Goal: Transaction & Acquisition: Purchase product/service

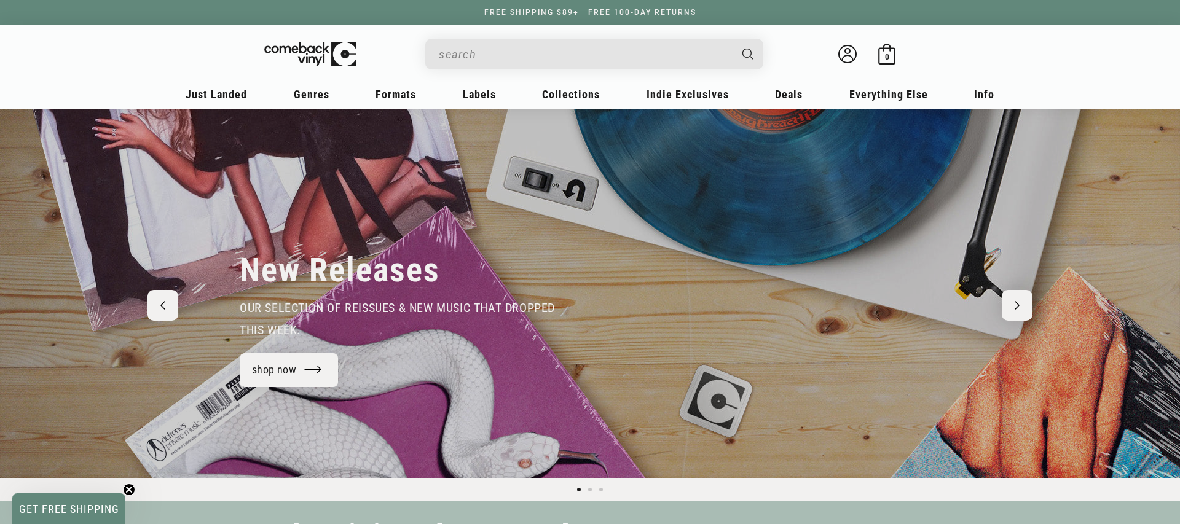
click at [464, 49] on input "Search" at bounding box center [584, 54] width 291 height 25
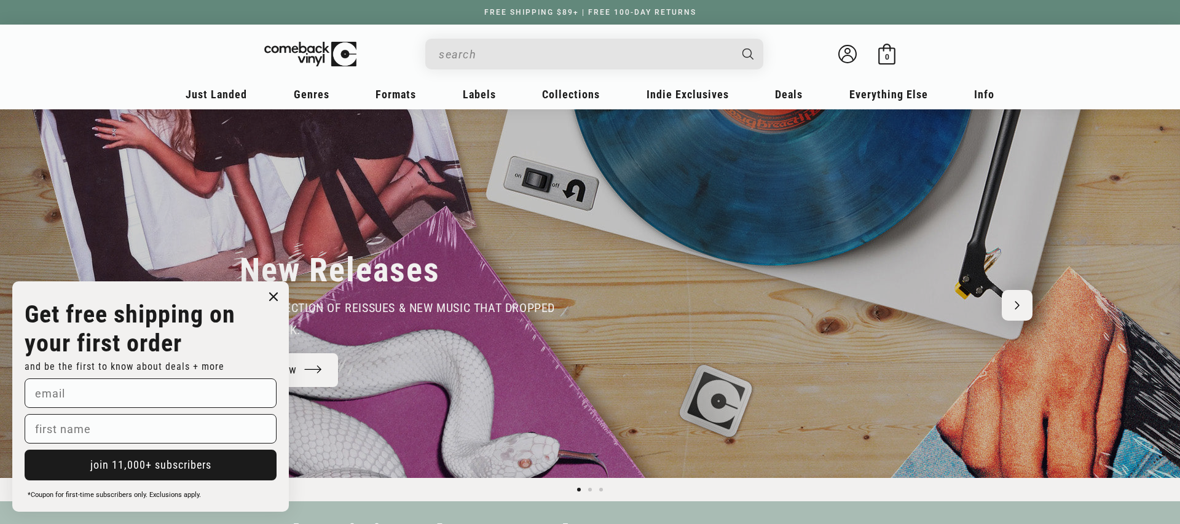
drag, startPoint x: 274, startPoint y: 293, endPoint x: 267, endPoint y: 292, distance: 6.8
click at [272, 292] on circle "Close dialog" at bounding box center [274, 297] width 18 height 18
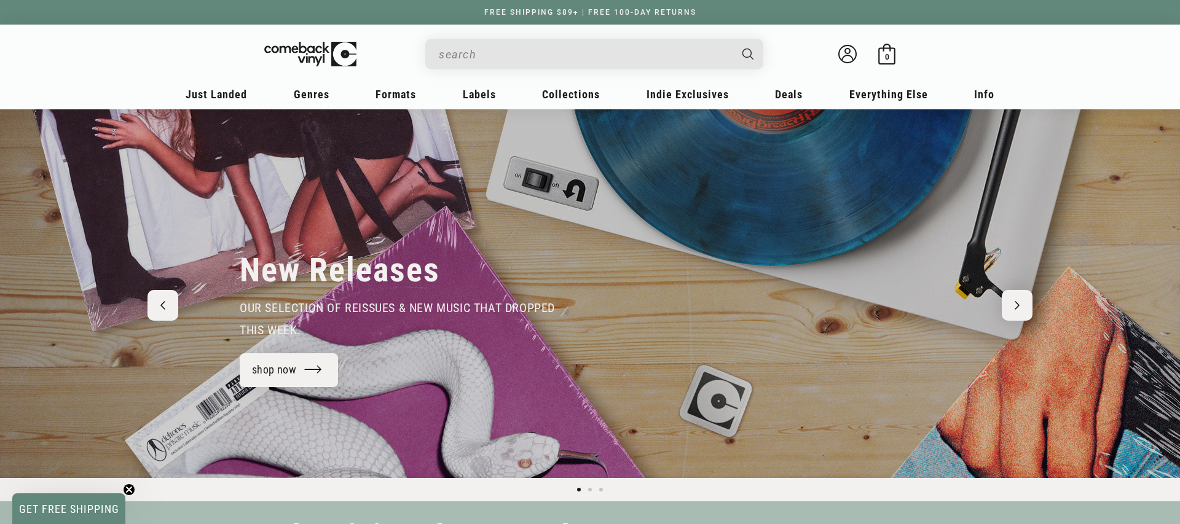
click at [160, 305] on icon "Previous slide" at bounding box center [162, 305] width 5 height 9
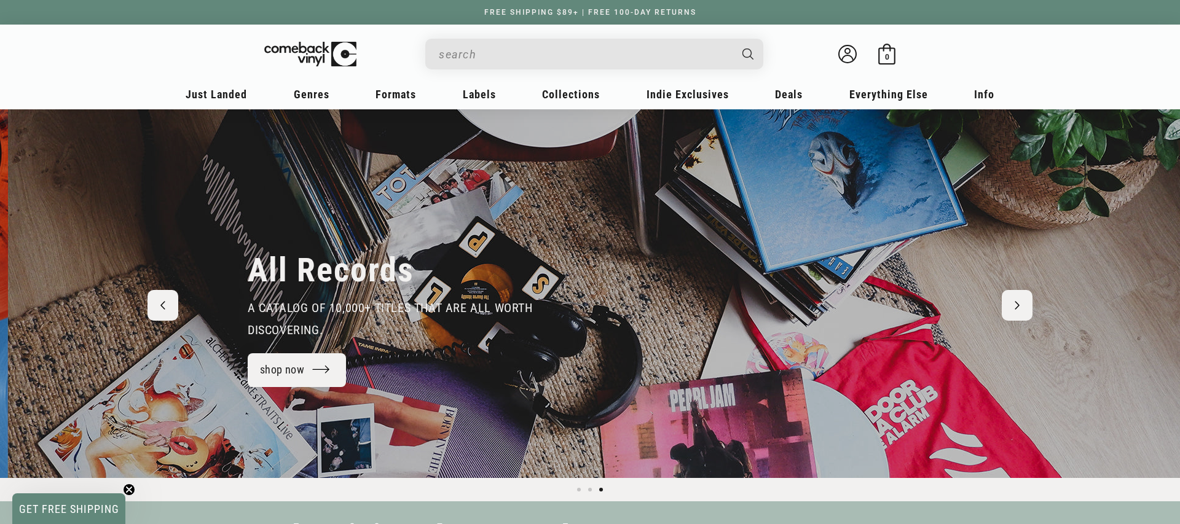
scroll to position [0, 2359]
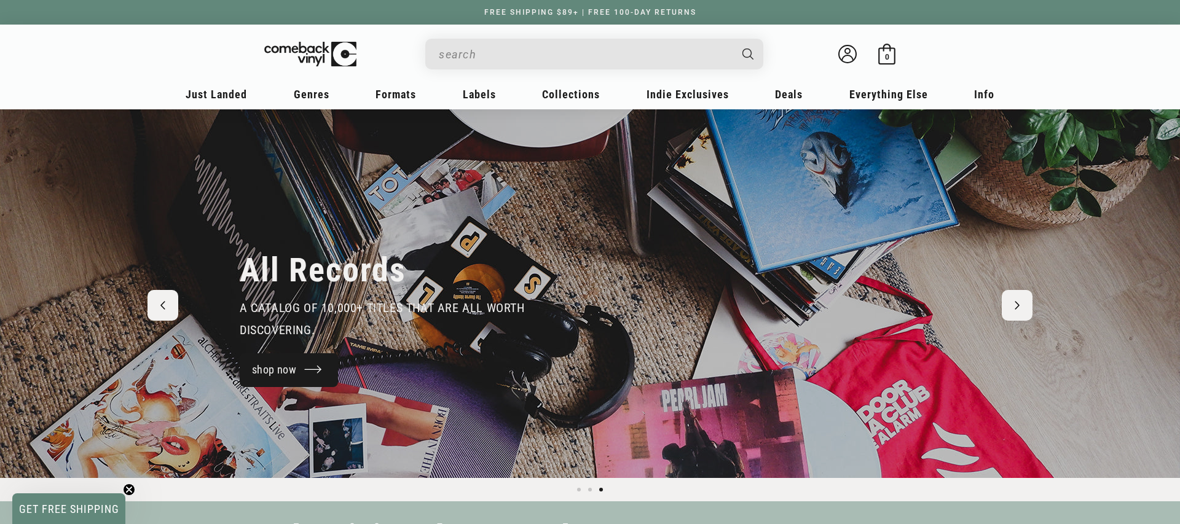
click at [314, 367] on link "shop now" at bounding box center [289, 370] width 98 height 34
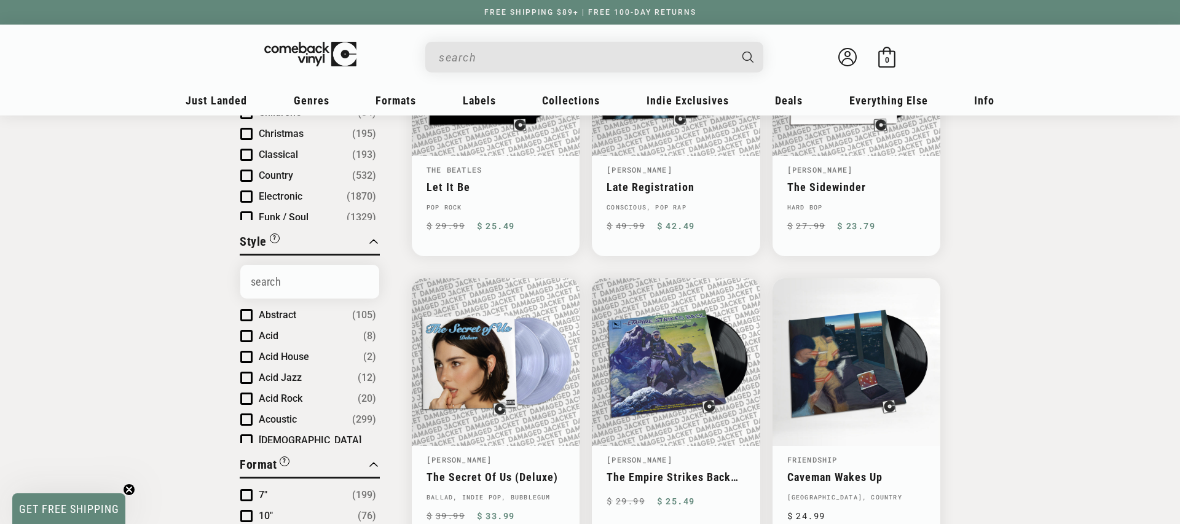
scroll to position [272, 0]
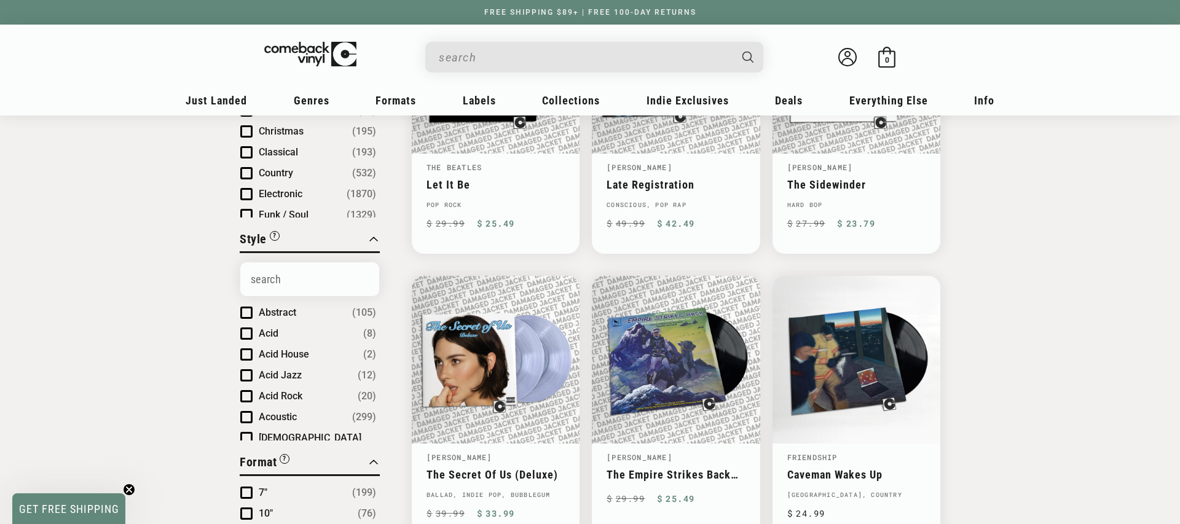
click at [305, 276] on input "Search Options" at bounding box center [309, 279] width 139 height 34
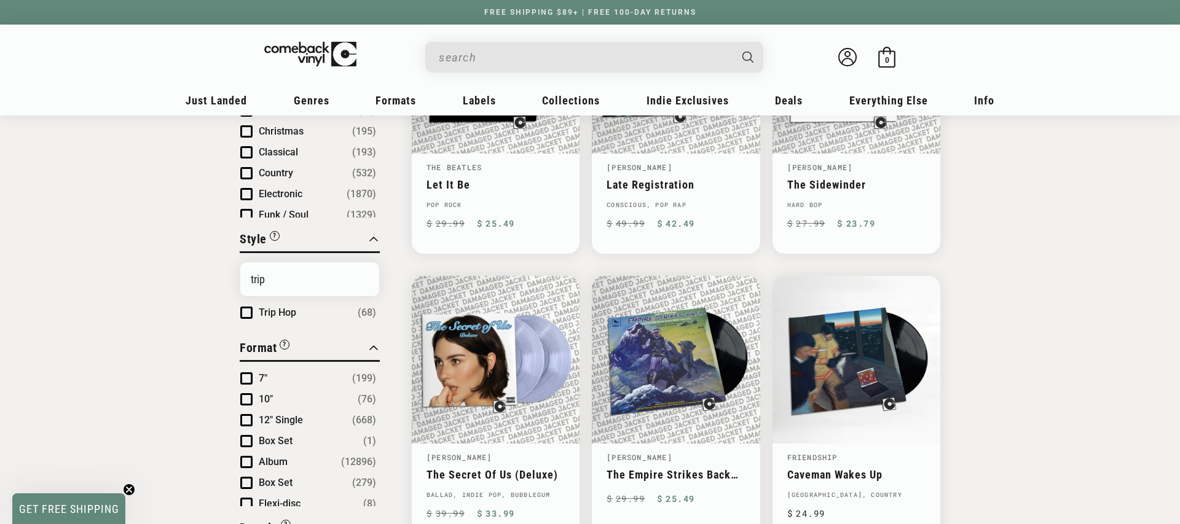
type input "trip"
click at [264, 311] on span "Trip Hop" at bounding box center [277, 313] width 37 height 12
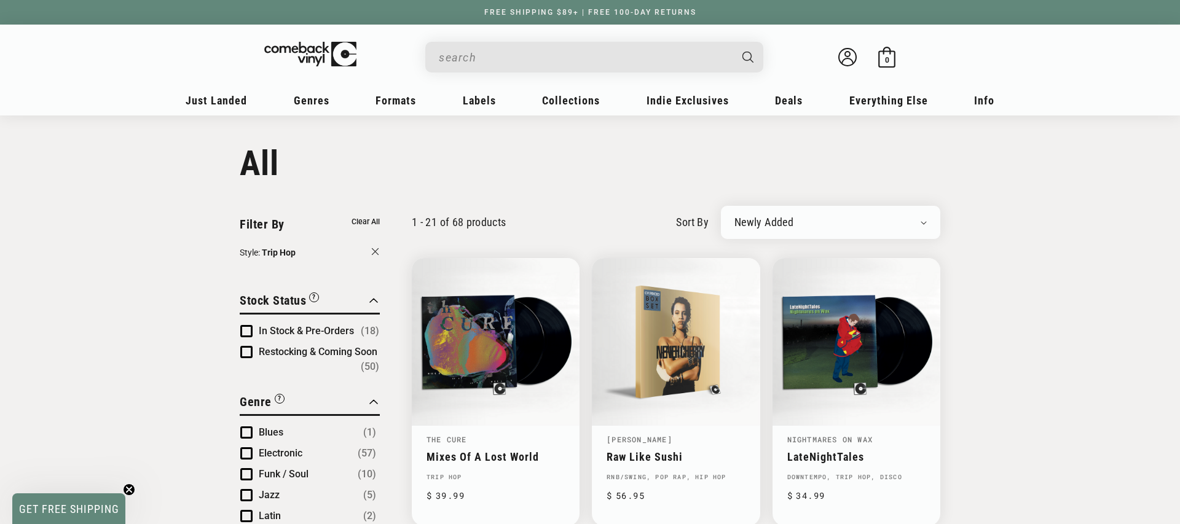
click at [372, 250] on button "Style: Trip Hop" at bounding box center [310, 254] width 140 height 16
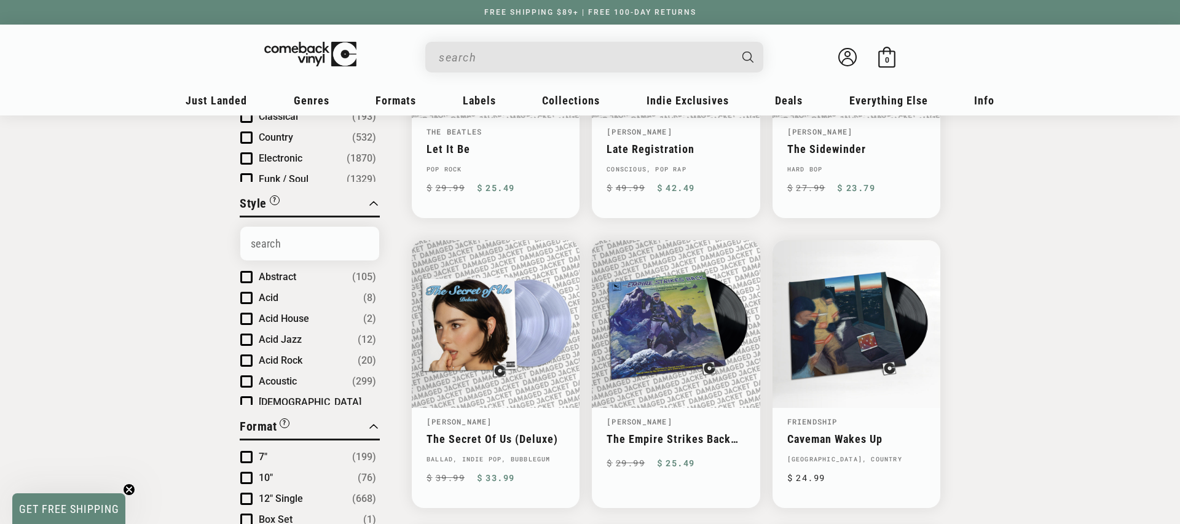
scroll to position [358, 0]
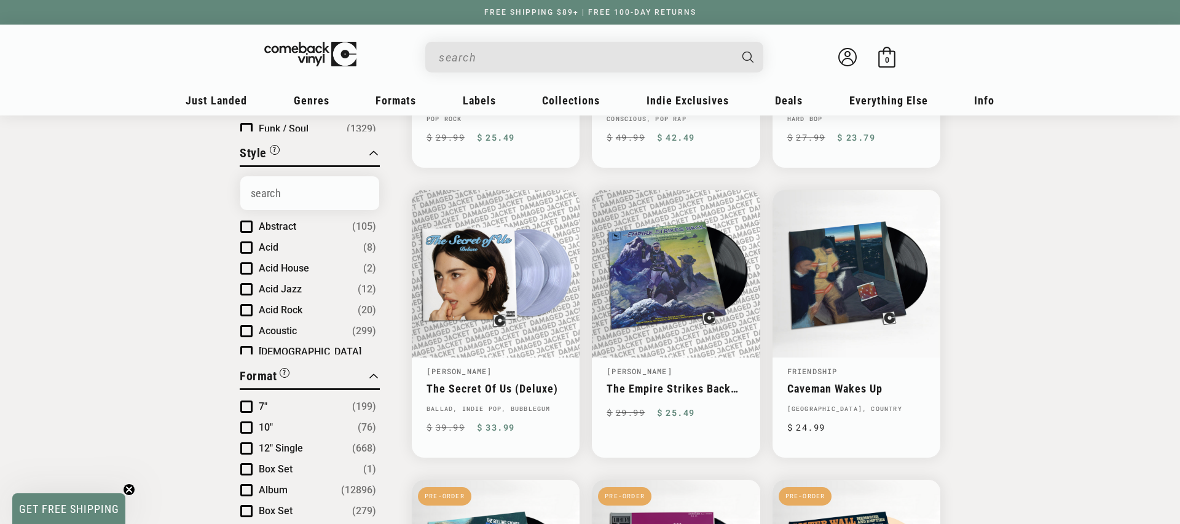
click at [305, 190] on input "Search Options" at bounding box center [309, 193] width 139 height 34
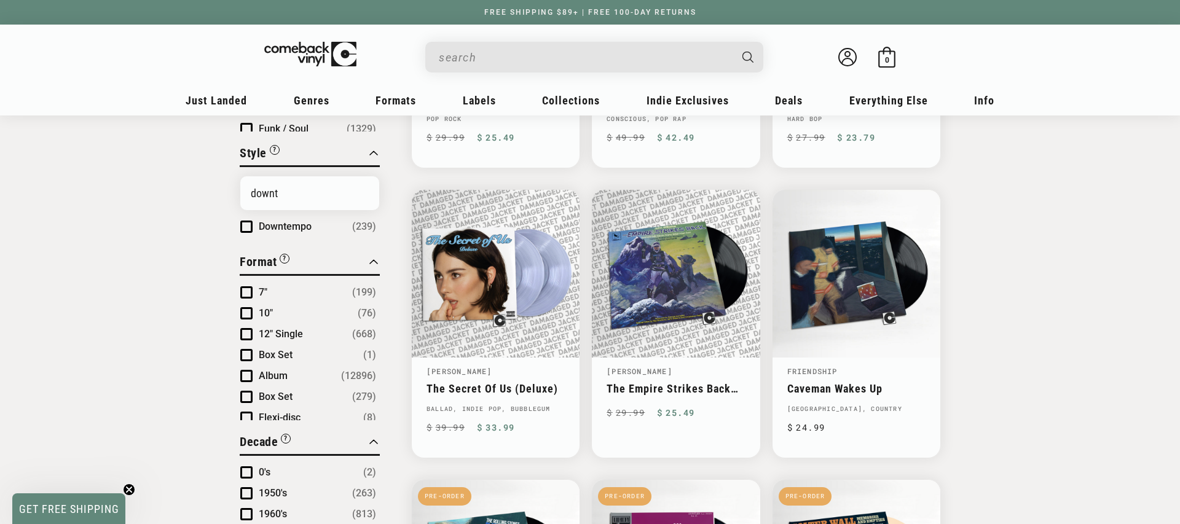
type input "downt"
click at [275, 229] on span "Downtempo" at bounding box center [285, 227] width 53 height 12
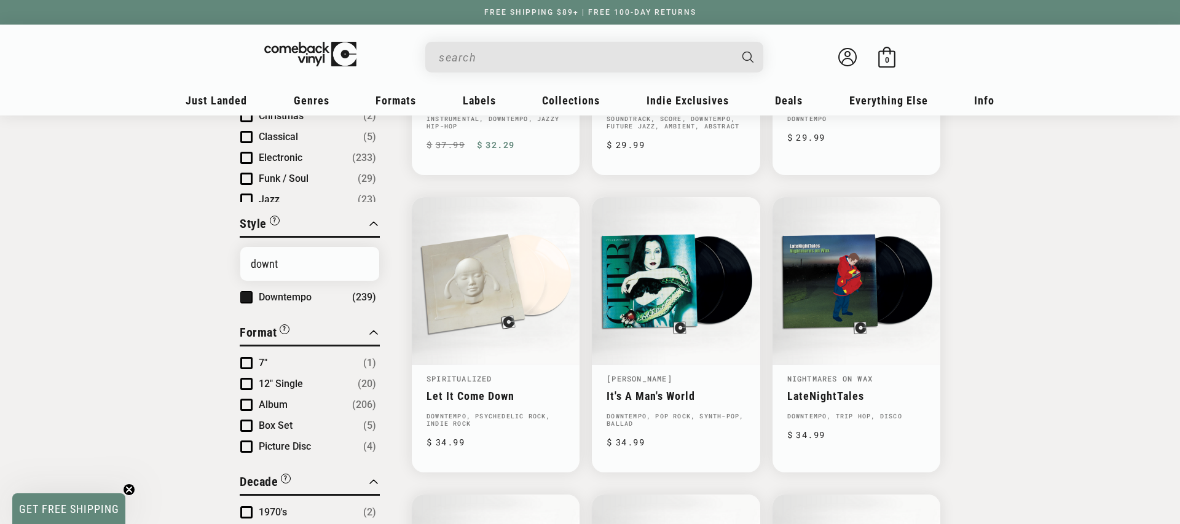
scroll to position [429, 0]
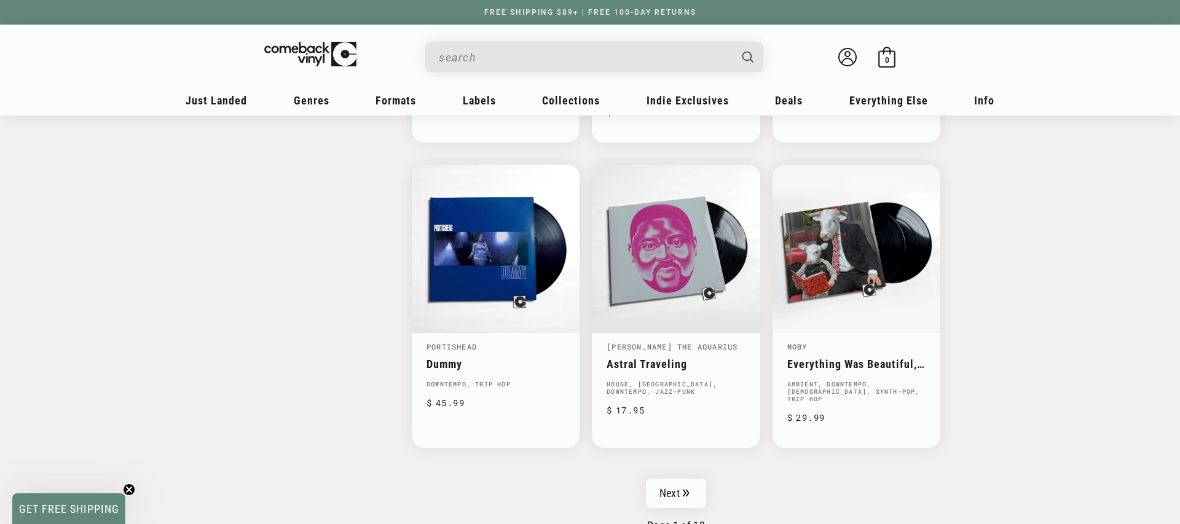
scroll to position [1927, 0]
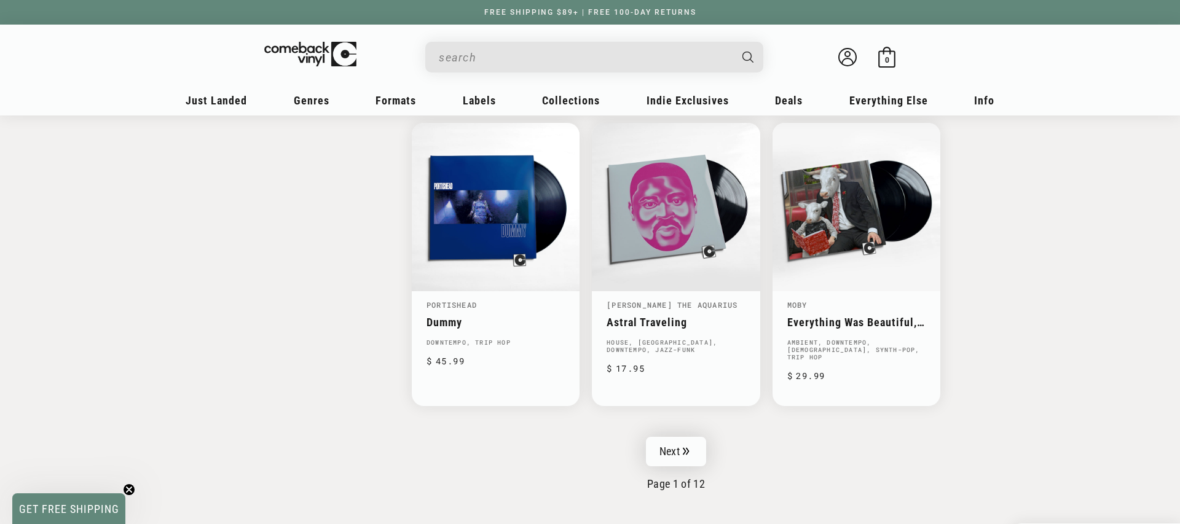
click at [690, 445] on link "Next" at bounding box center [676, 451] width 60 height 29
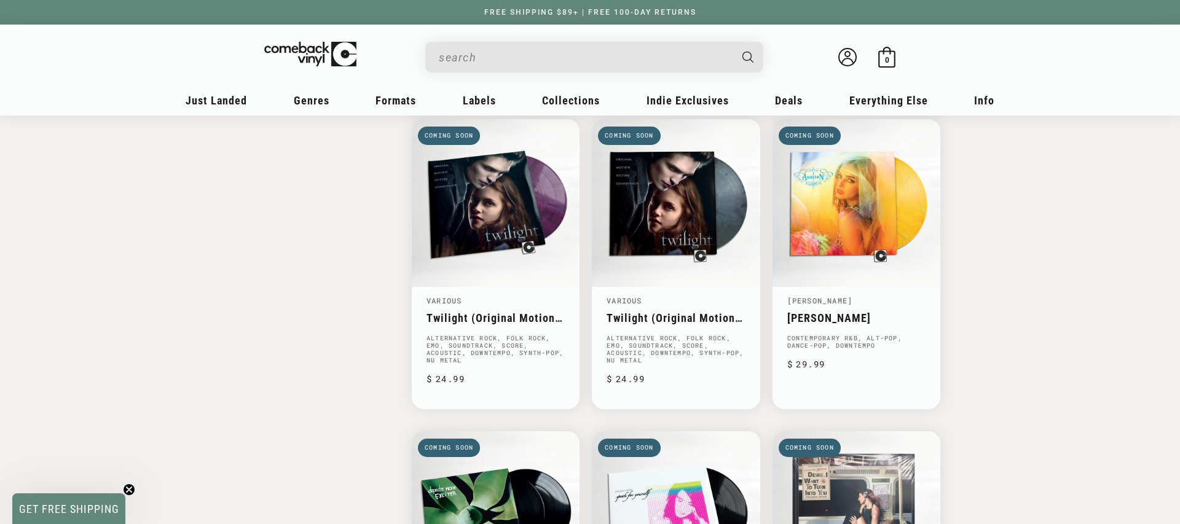
scroll to position [1773, 0]
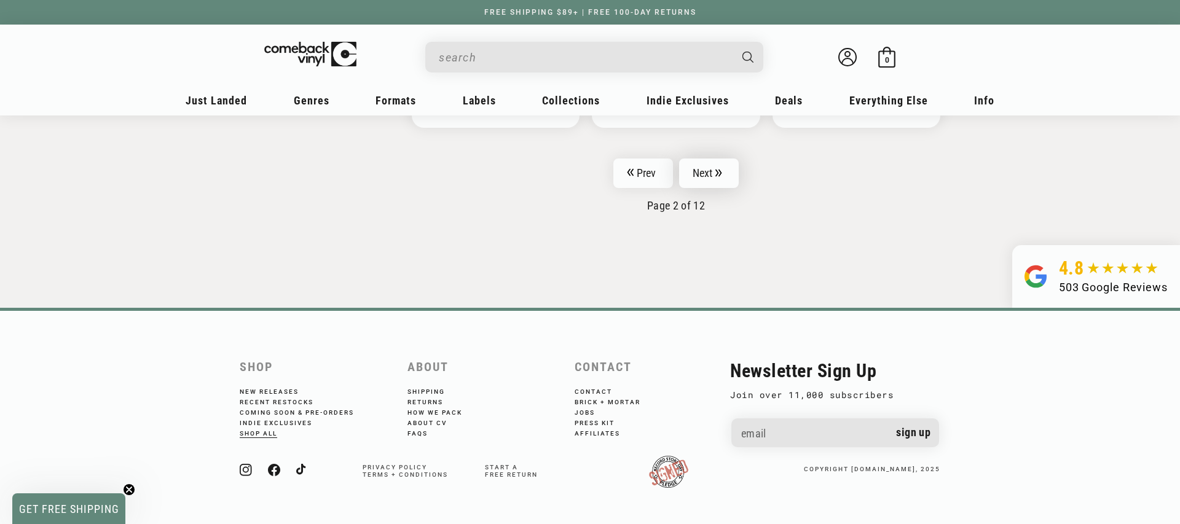
click at [714, 171] on link "Next" at bounding box center [709, 172] width 60 height 29
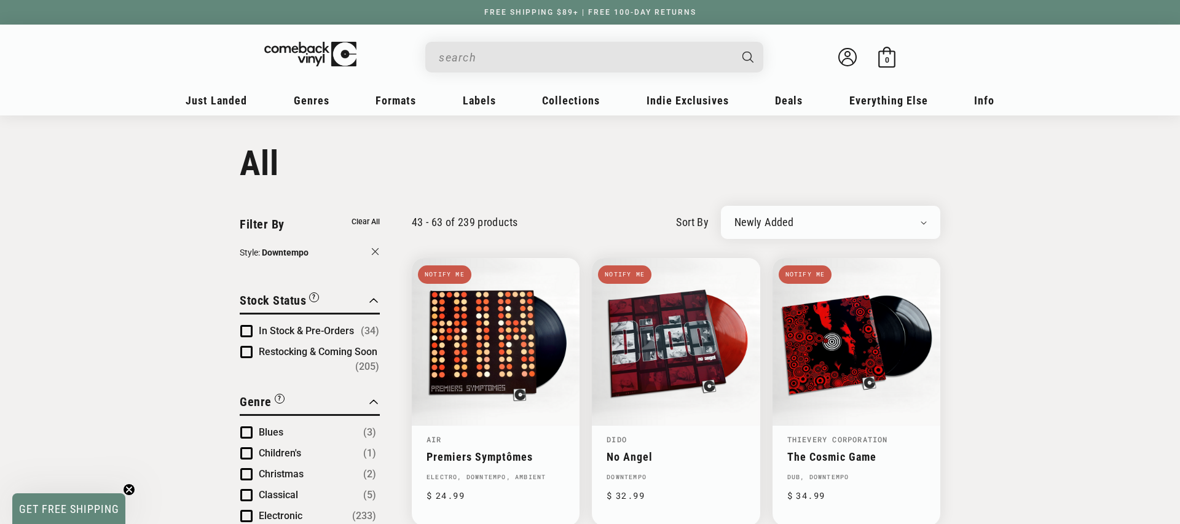
click at [376, 251] on button "Style: Downtempo" at bounding box center [310, 254] width 140 height 16
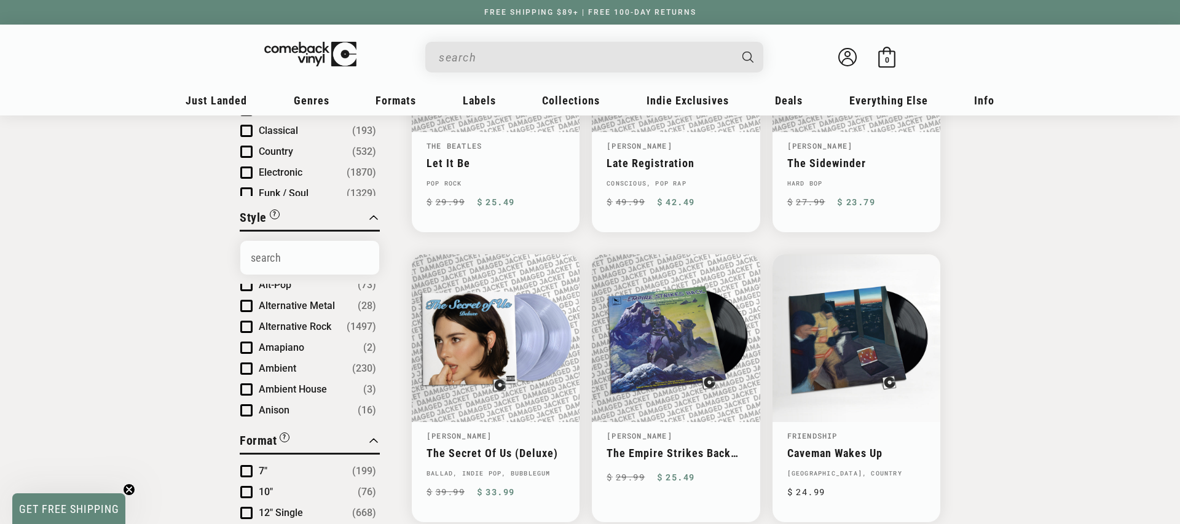
scroll to position [237, 0]
click at [251, 334] on span "Product filter" at bounding box center [246, 340] width 12 height 12
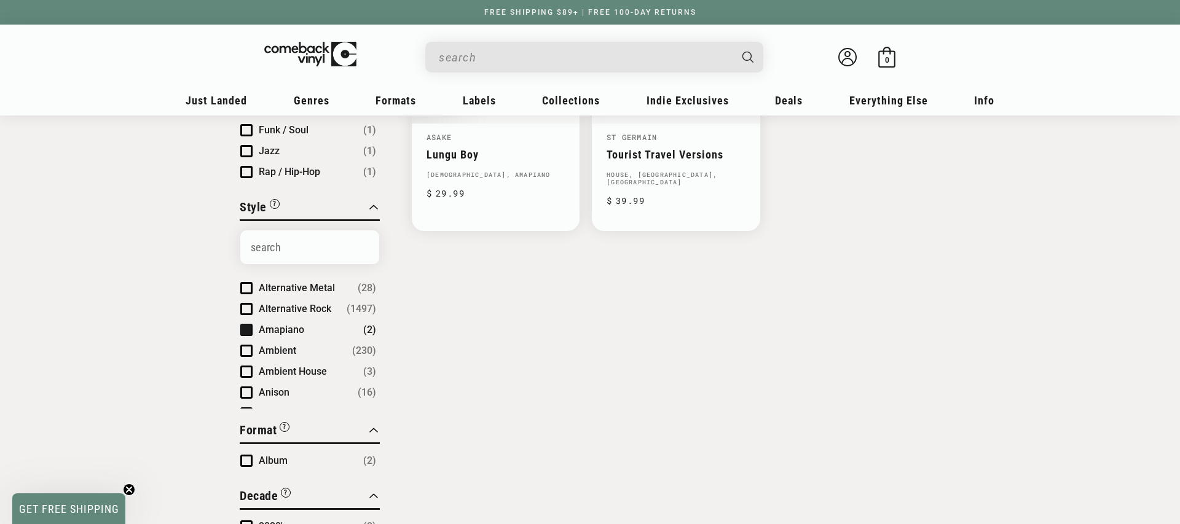
scroll to position [316, 0]
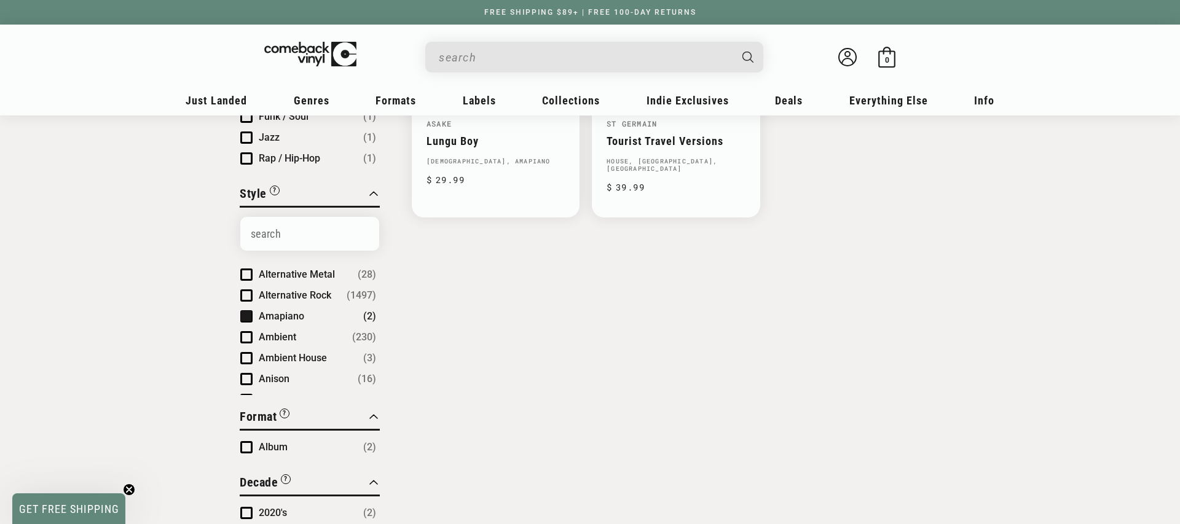
click at [246, 310] on span "Product filter" at bounding box center [246, 316] width 12 height 12
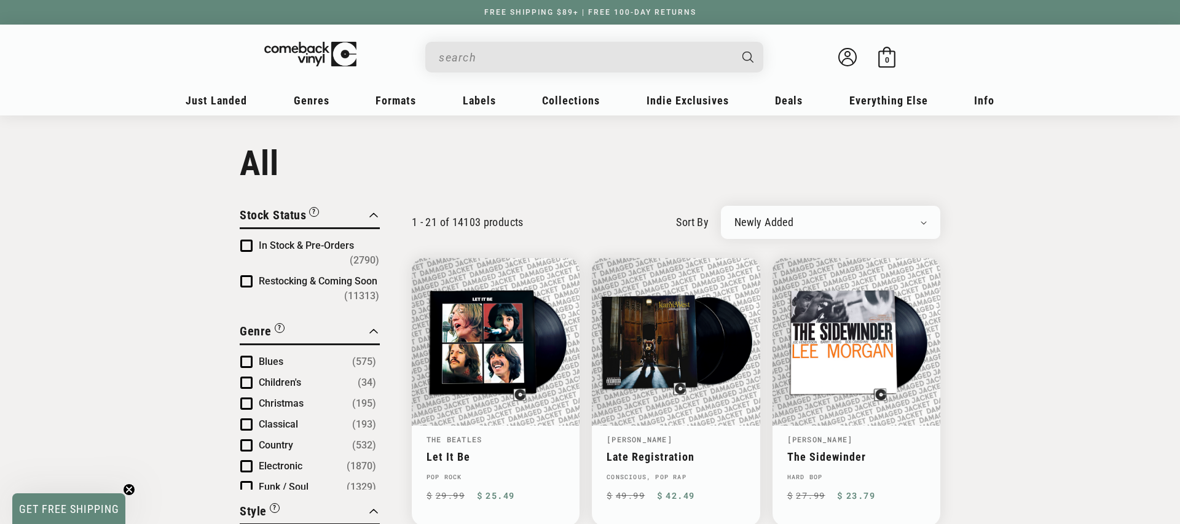
click at [478, 57] on input "When autocomplete results are available use up and down arrows to review and en…" at bounding box center [584, 57] width 291 height 25
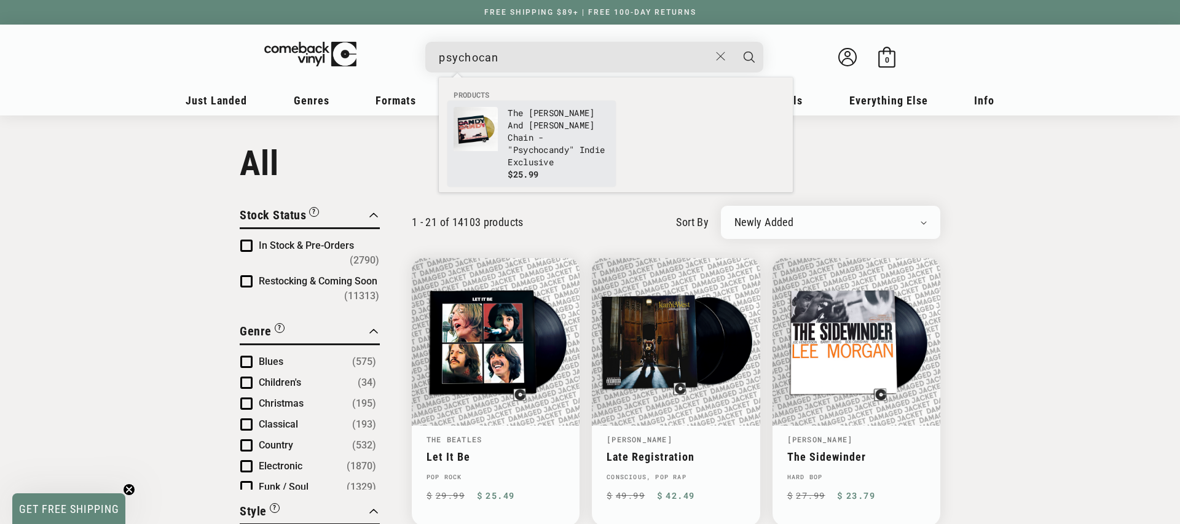
type input "psychocan"
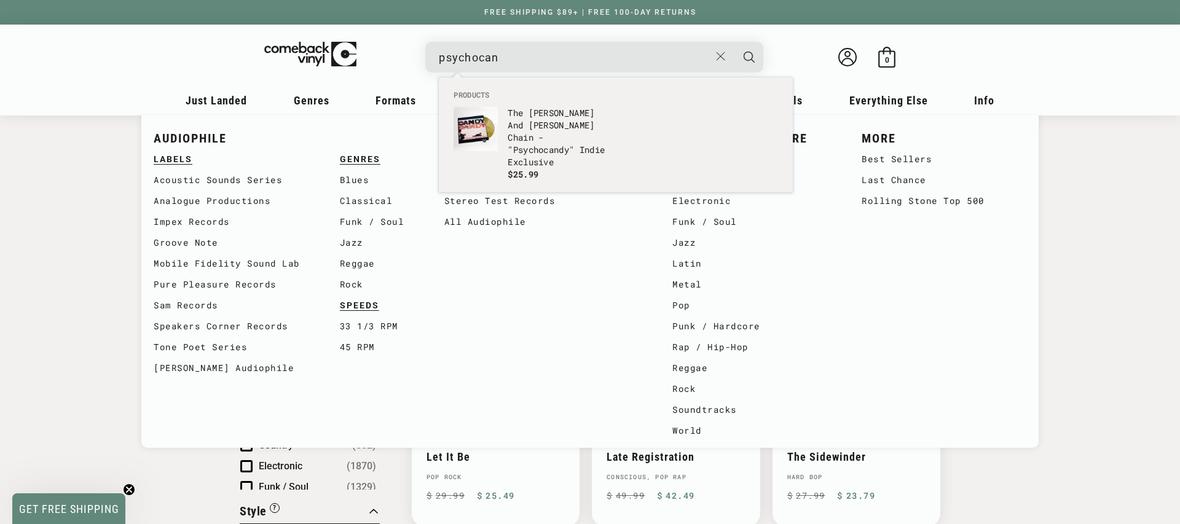
click at [560, 116] on p "The [PERSON_NAME] And [PERSON_NAME] Chain - " Psychocan dy" Indie Exclusive" at bounding box center [558, 137] width 102 height 61
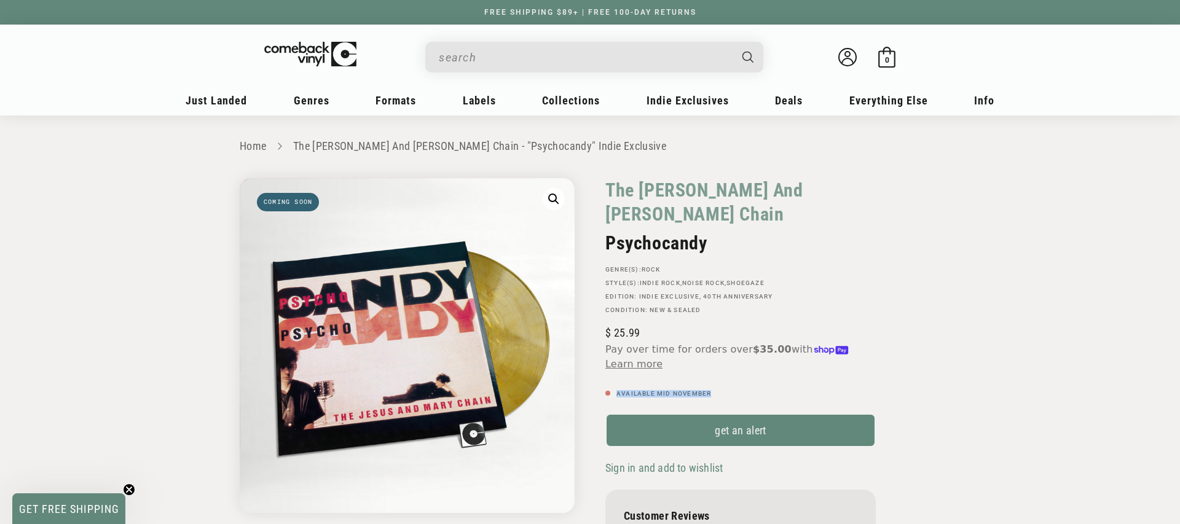
drag, startPoint x: 714, startPoint y: 368, endPoint x: 612, endPoint y: 372, distance: 102.0
click at [612, 390] on p "Available Mid November" at bounding box center [740, 393] width 270 height 7
